Goal: Obtain resource: Download file/media

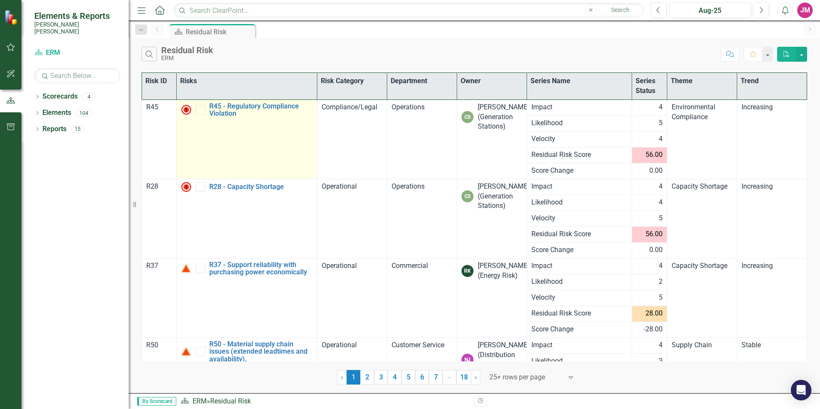
scroll to position [72, 0]
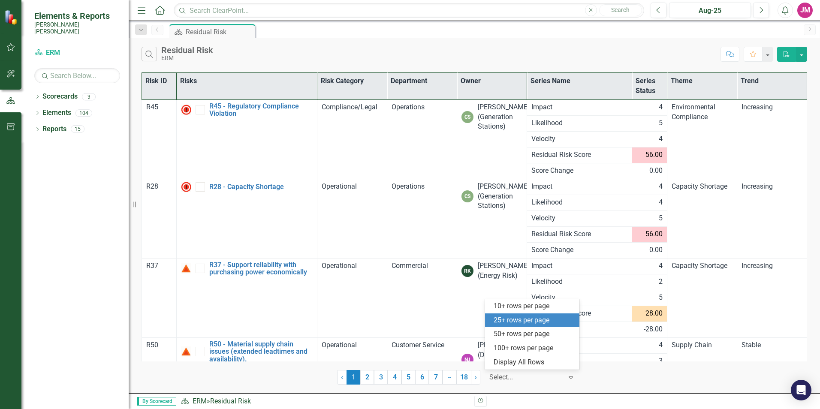
click at [569, 379] on icon "Expand" at bounding box center [570, 377] width 9 height 7
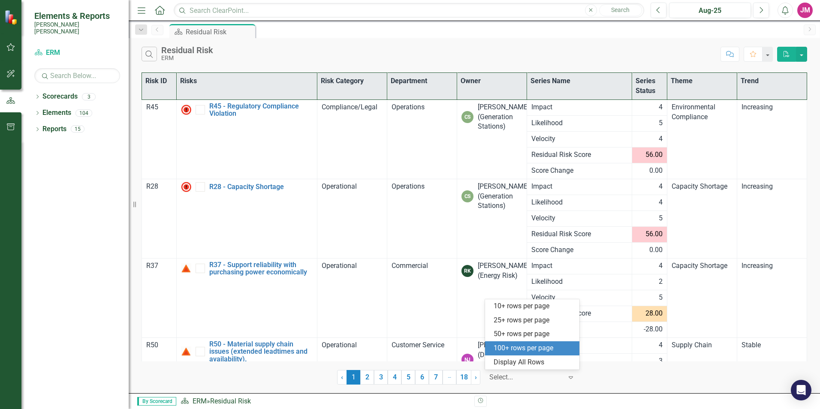
click at [532, 352] on div "100+ rows per page" at bounding box center [533, 348] width 81 height 10
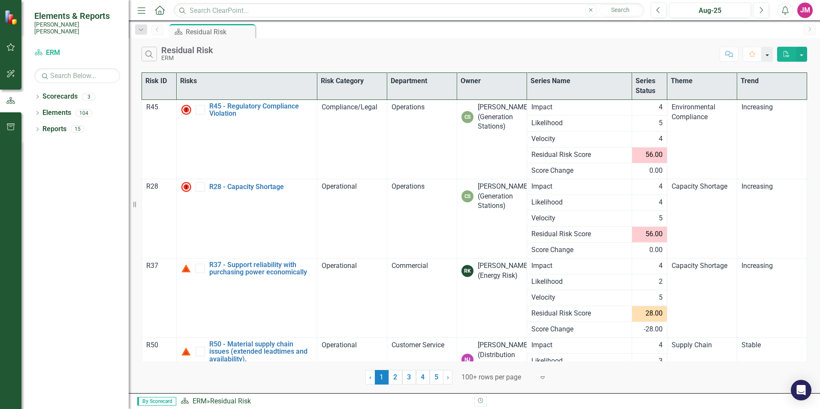
click at [767, 56] on button "button" at bounding box center [766, 54] width 11 height 15
click at [727, 70] on link "Favorite Add Favorite" at bounding box center [738, 70] width 68 height 16
click at [799, 56] on button "button" at bounding box center [801, 54] width 11 height 15
click at [785, 82] on link "Excel Export to Excel" at bounding box center [773, 86] width 68 height 16
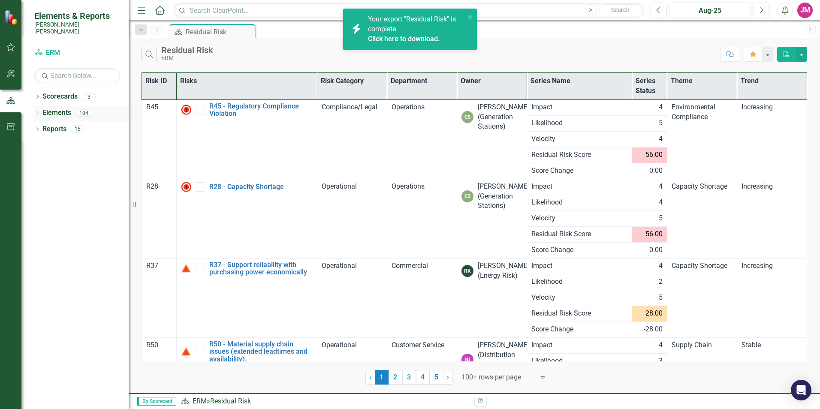
click at [39, 111] on div "Dropdown" at bounding box center [37, 114] width 6 height 7
click at [42, 144] on icon "Dropdown" at bounding box center [42, 146] width 6 height 5
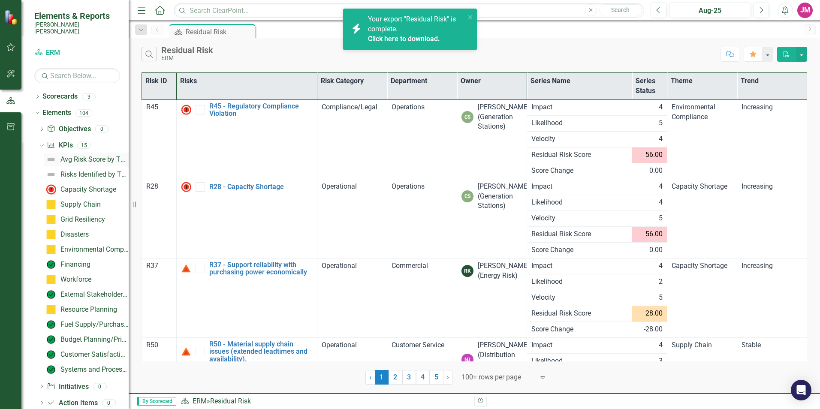
click at [78, 156] on div "Avg Risk Score by Theme" at bounding box center [94, 160] width 68 height 8
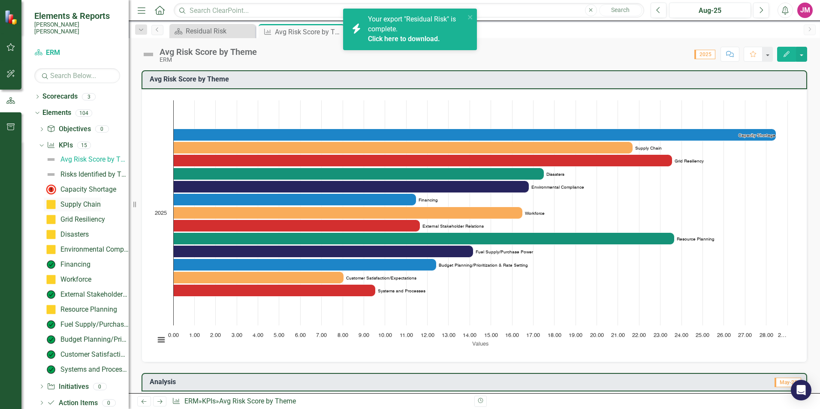
click at [90, 201] on div "Supply Chain" at bounding box center [80, 205] width 40 height 8
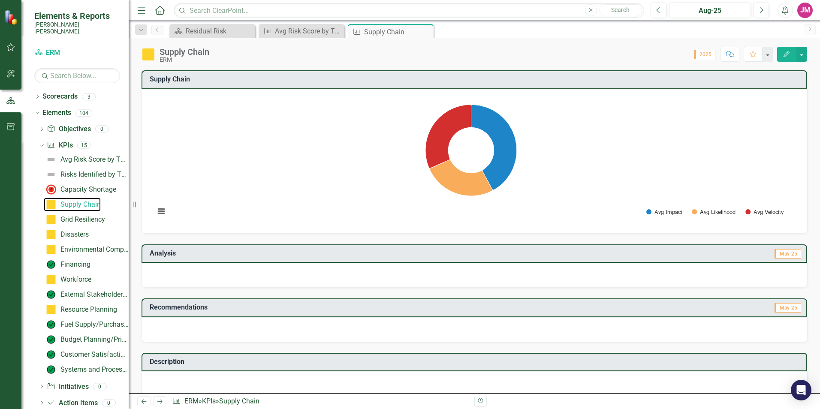
scroll to position [29, 0]
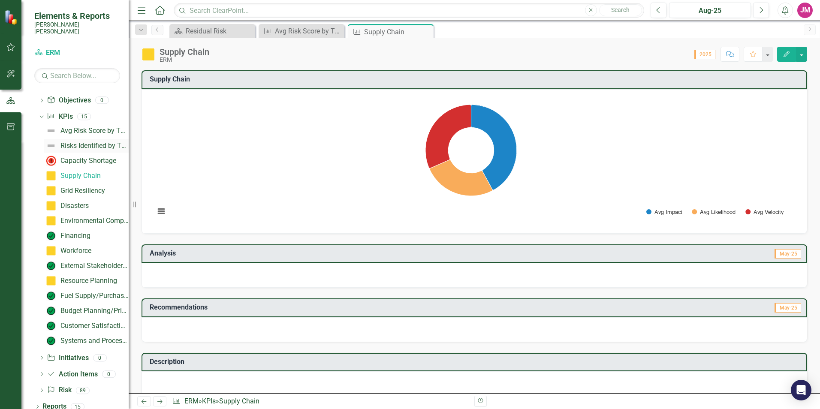
click at [85, 143] on link "Risks Identified by Theme" at bounding box center [86, 146] width 85 height 14
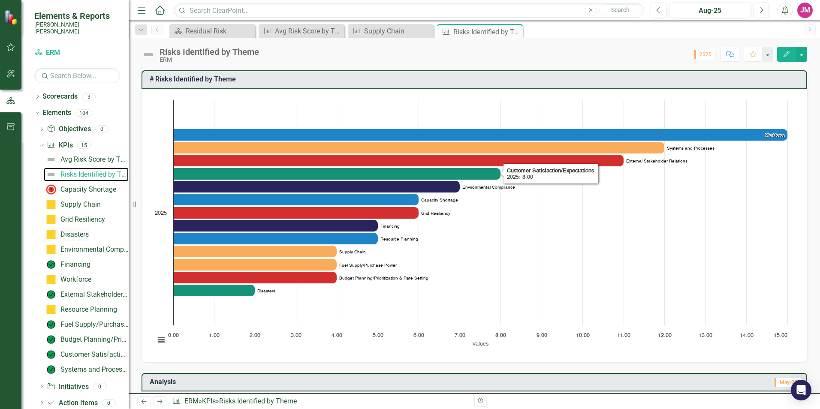
scroll to position [29, 0]
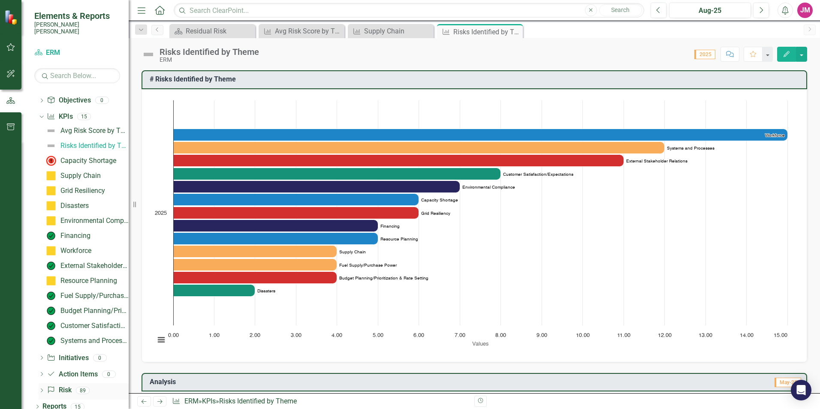
click at [43, 389] on icon "Dropdown" at bounding box center [42, 391] width 6 height 5
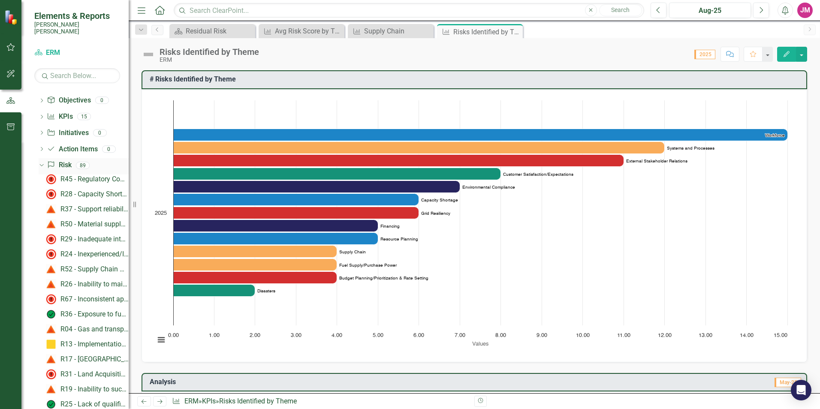
click at [42, 162] on icon "Dropdown" at bounding box center [40, 165] width 5 height 6
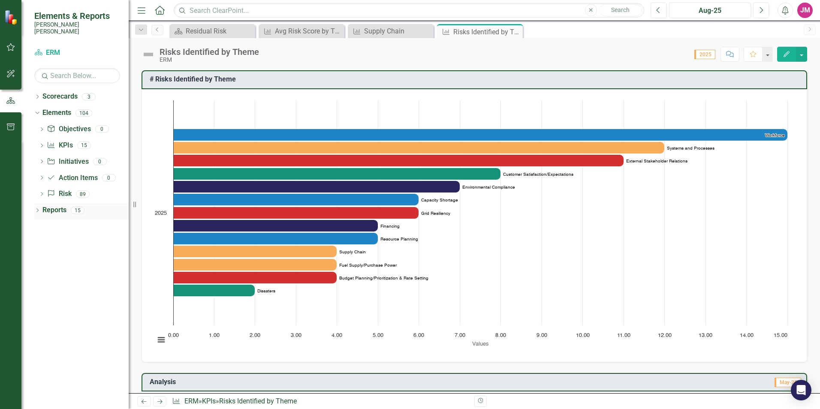
click at [39, 209] on icon "Dropdown" at bounding box center [37, 211] width 6 height 5
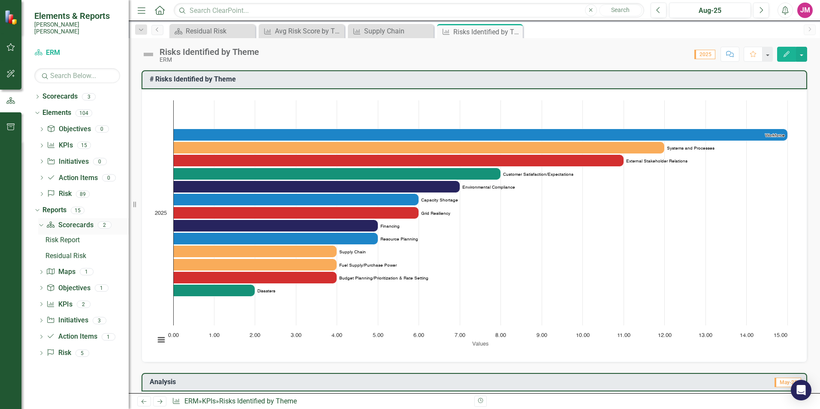
click at [46, 223] on link "Scorecard Scorecards" at bounding box center [69, 225] width 47 height 10
click at [43, 222] on div "Dropdown" at bounding box center [39, 225] width 7 height 6
click at [41, 256] on icon "Dropdown" at bounding box center [41, 258] width 6 height 5
click at [42, 287] on icon "Dropdown" at bounding box center [41, 289] width 6 height 5
click at [63, 285] on div "Averages by Theme" at bounding box center [86, 289] width 83 height 8
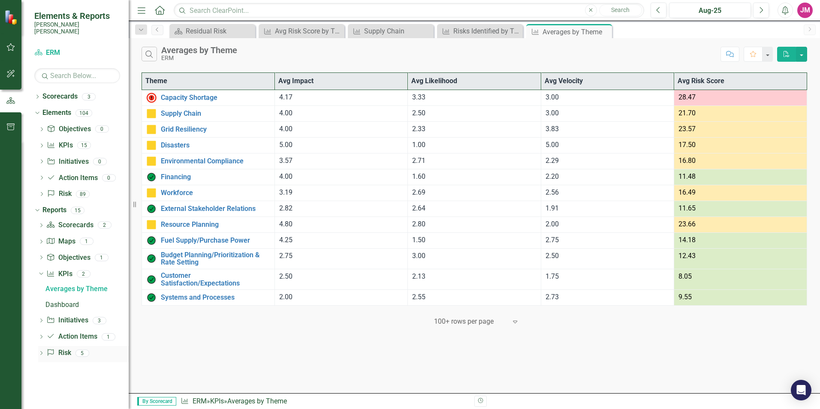
click at [41, 352] on icon "Dropdown" at bounding box center [41, 354] width 6 height 5
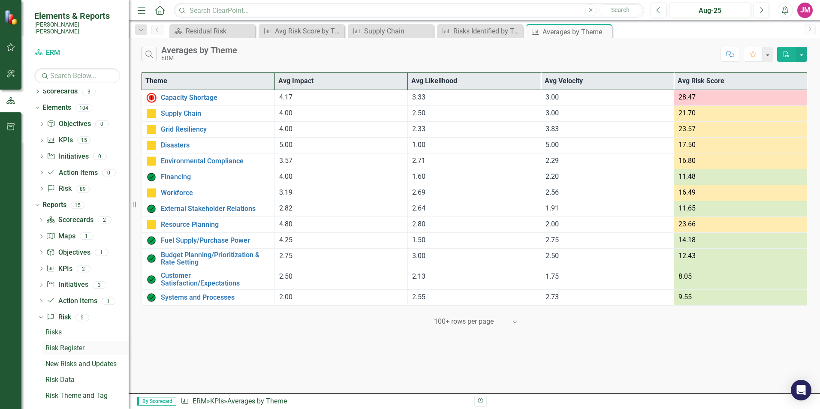
scroll to position [7, 0]
click at [60, 374] on div "Risk Data" at bounding box center [86, 378] width 83 height 8
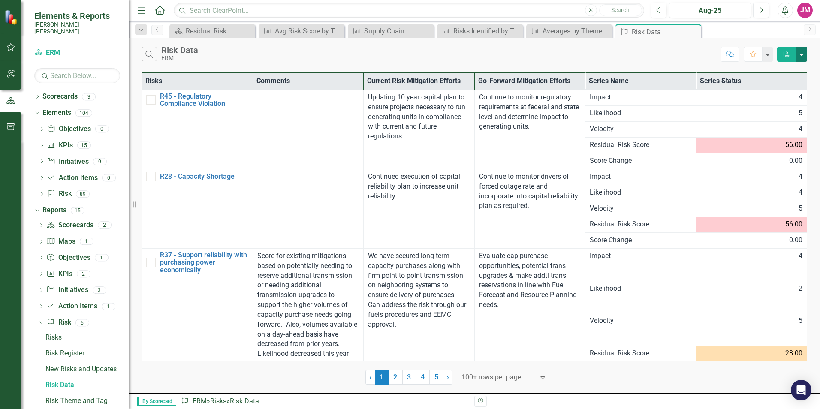
click at [801, 57] on button "button" at bounding box center [801, 54] width 11 height 15
click at [772, 81] on link "Excel Export to Excel" at bounding box center [773, 86] width 68 height 16
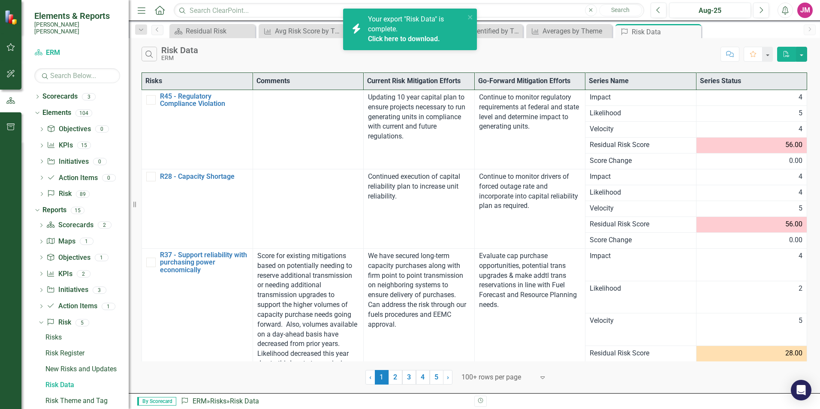
click at [393, 33] on div "Your export "Risk Data" is complete. Click here to download." at bounding box center [416, 30] width 97 height 30
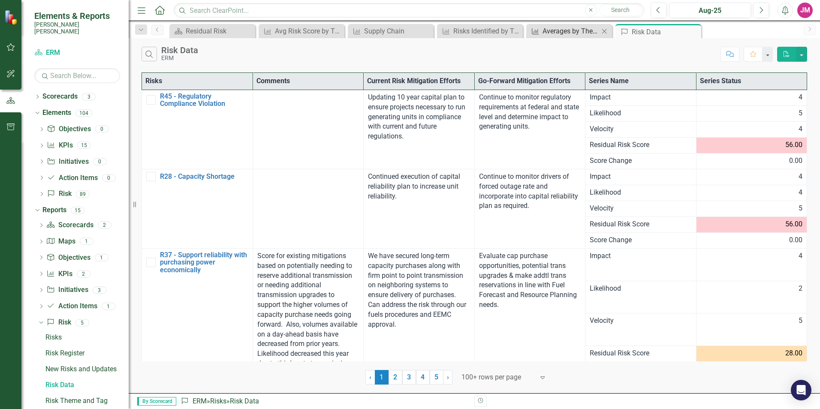
click at [552, 36] on div "Averages by Theme" at bounding box center [570, 31] width 57 height 11
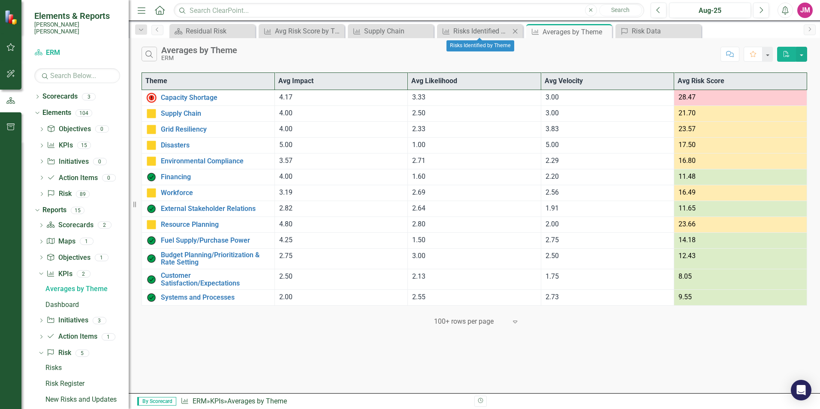
click at [460, 36] on div "KPI Risks Identified by Theme Close" at bounding box center [480, 31] width 86 height 14
click at [484, 35] on div "Risks Identified by Theme" at bounding box center [481, 31] width 57 height 11
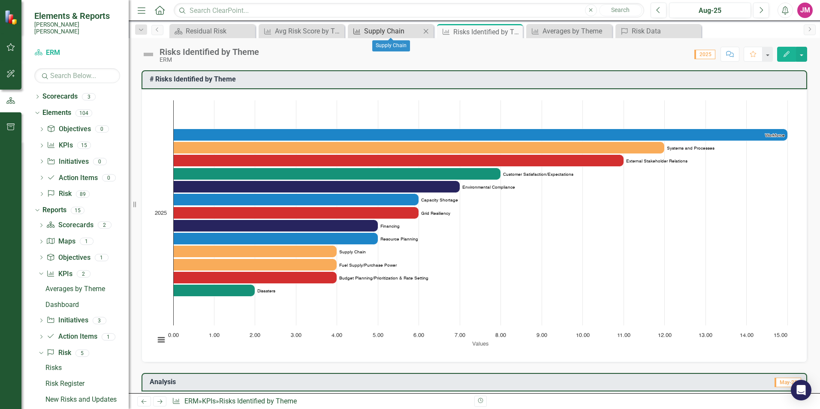
click at [408, 32] on div "Supply Chain" at bounding box center [392, 31] width 57 height 11
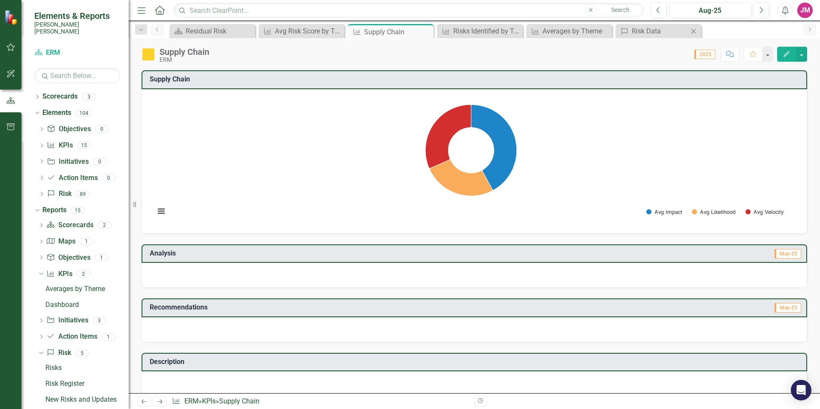
click at [643, 38] on body "Elements & Reports [PERSON_NAME] [PERSON_NAME] Scorecard ERM Search Dropdown Sc…" at bounding box center [410, 204] width 820 height 409
click at [642, 35] on div "Risk Data" at bounding box center [659, 31] width 57 height 11
